Goal: Task Accomplishment & Management: Use online tool/utility

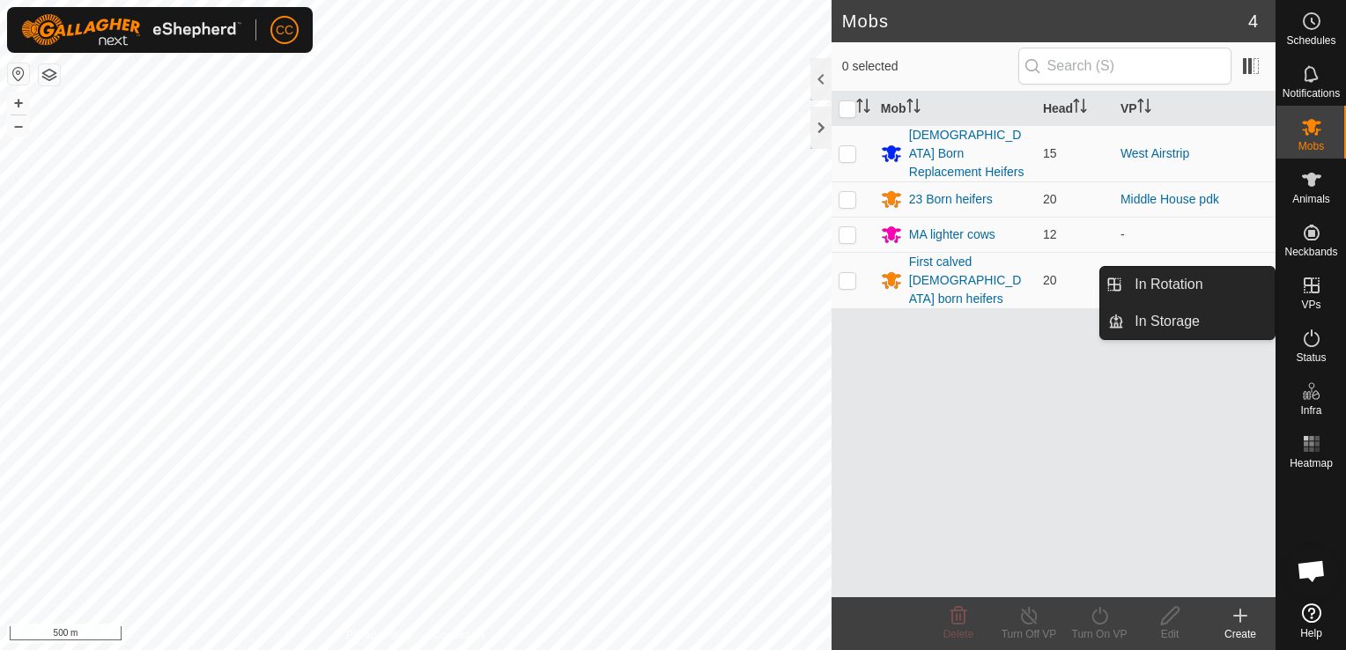
click at [1311, 288] on icon at bounding box center [1311, 285] width 21 height 21
click at [1214, 284] on link "In Rotation" at bounding box center [1199, 284] width 151 height 35
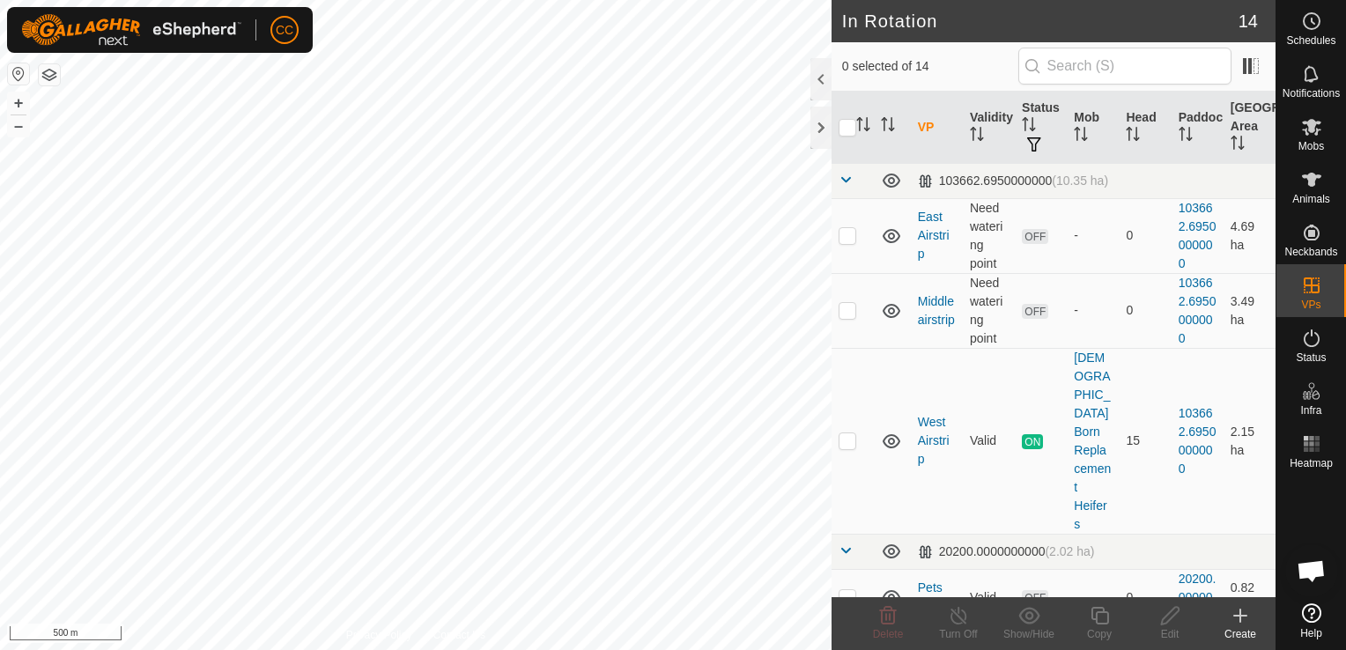
click at [1244, 618] on icon at bounding box center [1239, 615] width 21 height 21
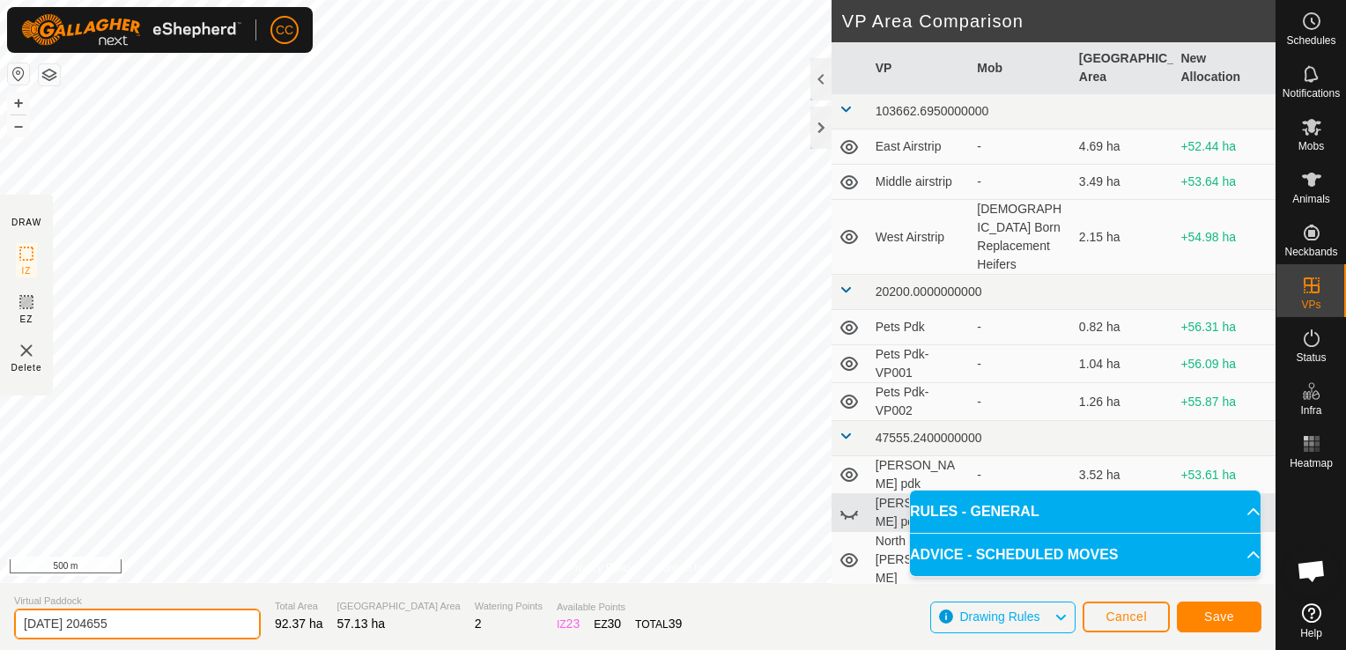
click at [141, 622] on input "[DATE] 204655" at bounding box center [137, 624] width 247 height 31
type input "2"
type input "Lower end block bottom"
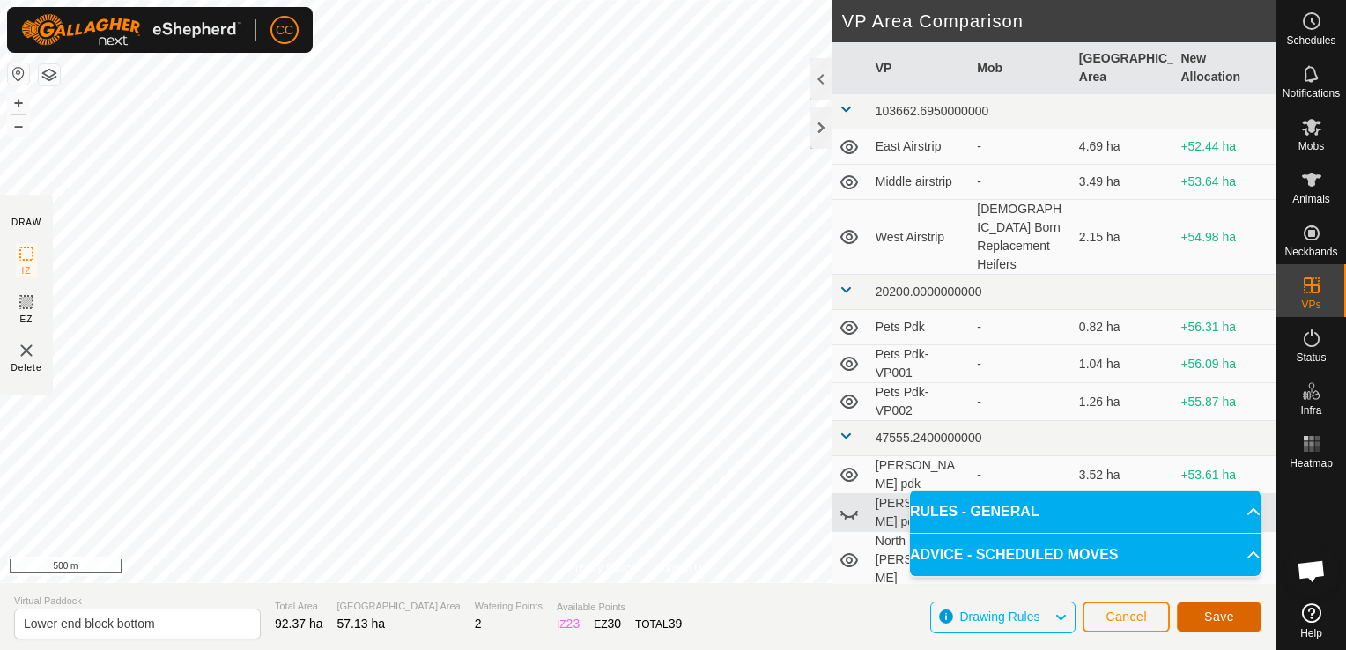
click at [1212, 615] on span "Save" at bounding box center [1219, 616] width 30 height 14
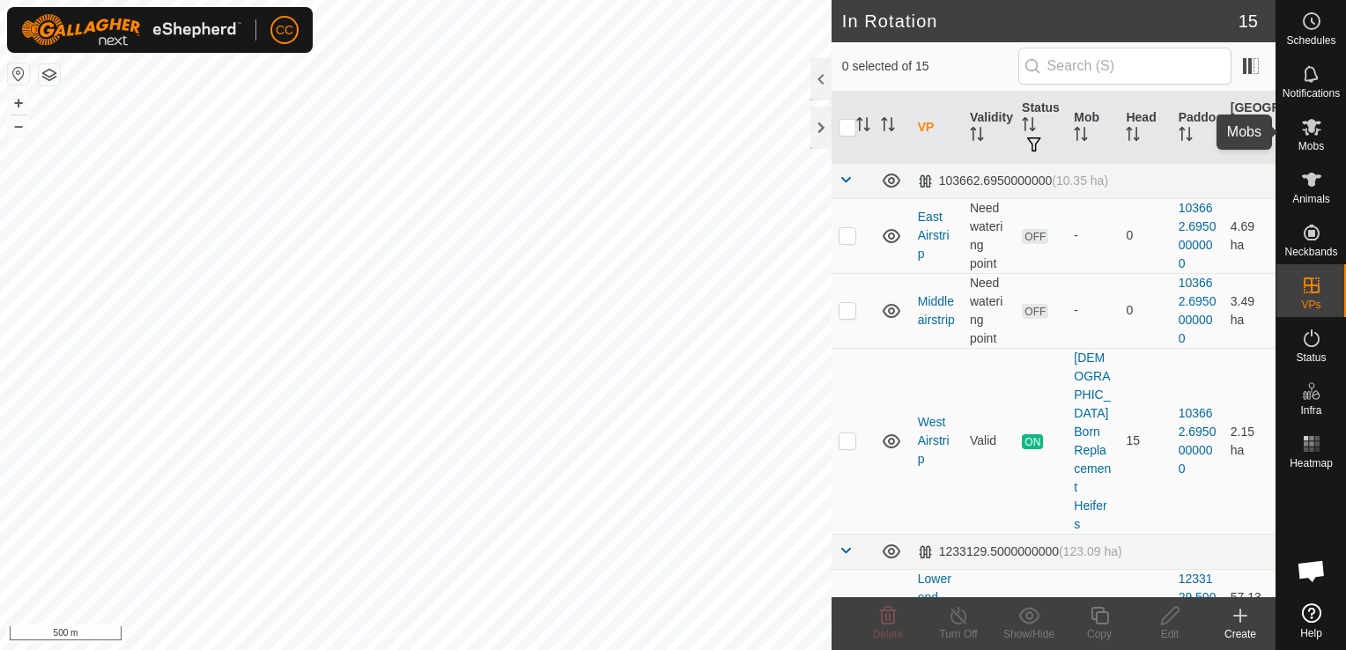
click at [1309, 133] on icon at bounding box center [1311, 126] width 21 height 21
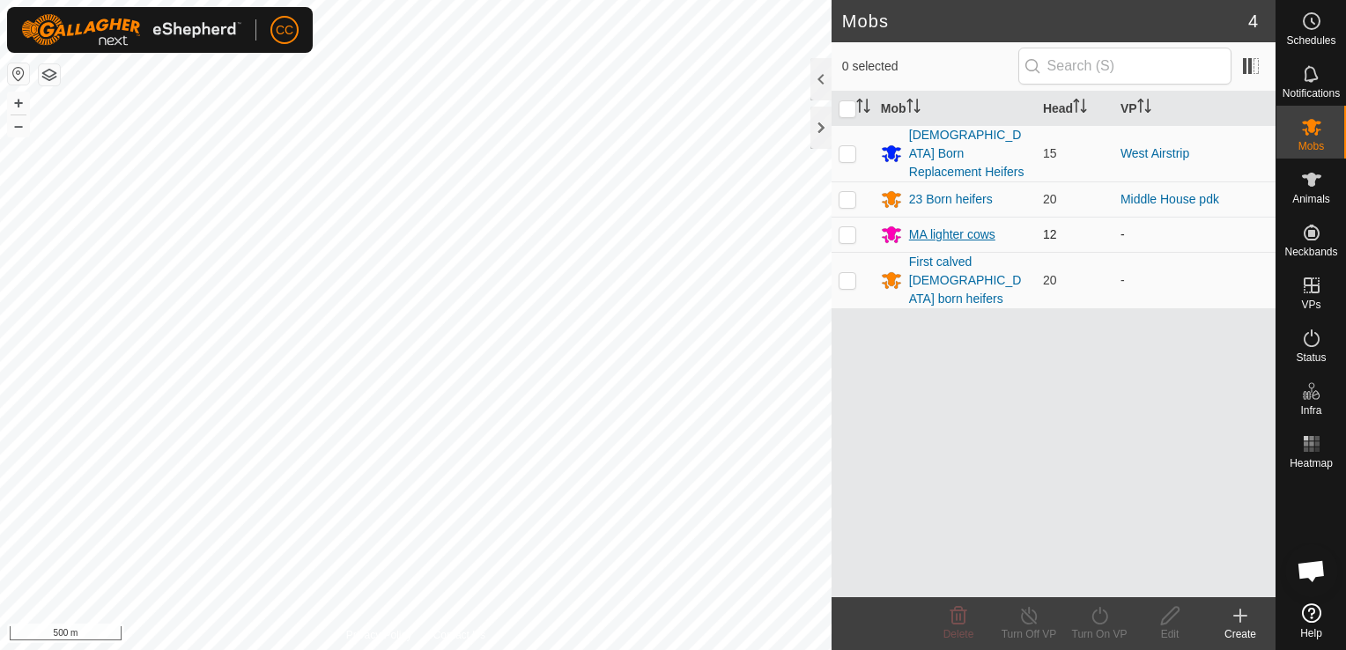
click at [957, 225] on div "MA lighter cows" at bounding box center [952, 234] width 86 height 18
